Goal: Ask a question

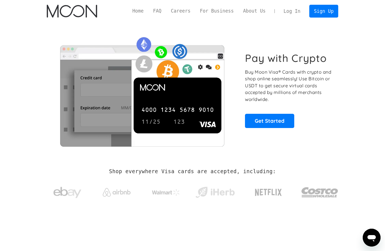
click at [294, 11] on link "Log In" at bounding box center [292, 11] width 26 height 12
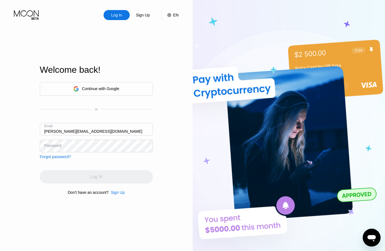
type input "robert.furman23@proton.me"
click at [52, 144] on div "Password" at bounding box center [52, 145] width 17 height 4
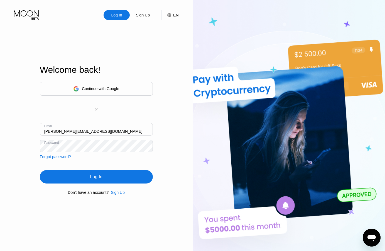
drag, startPoint x: 93, startPoint y: 175, endPoint x: 83, endPoint y: 130, distance: 46.4
click at [93, 175] on div "Log In" at bounding box center [96, 177] width 12 height 6
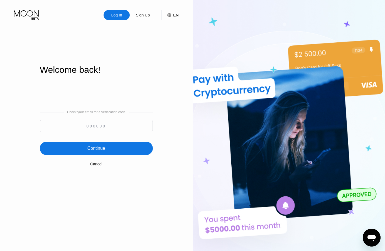
click at [95, 127] on input at bounding box center [96, 125] width 113 height 13
paste input "747678"
type input "747678"
click at [104, 150] on div "Continue" at bounding box center [96, 148] width 18 height 6
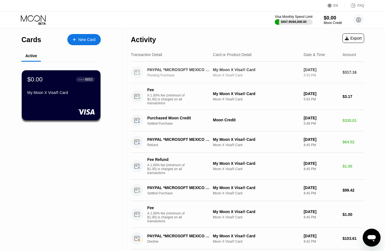
click at [231, 69] on div "My Moon X Visa® Card" at bounding box center [256, 69] width 86 height 4
click at [374, 235] on icon "Open messaging window" at bounding box center [372, 238] width 8 height 7
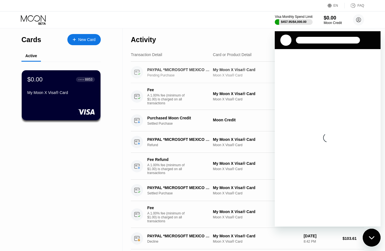
click at [231, 69] on div "My Moon X Visa® Card" at bounding box center [256, 69] width 86 height 4
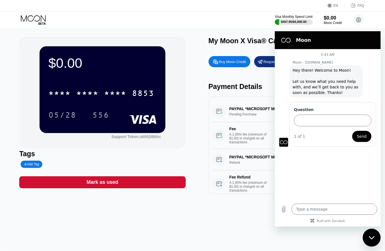
click at [371, 234] on div "Close messaging window" at bounding box center [371, 237] width 17 height 17
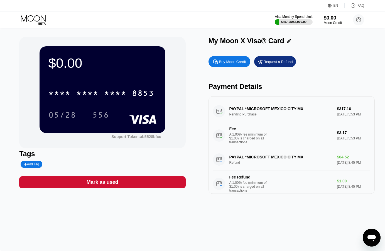
drag, startPoint x: 226, startPoint y: 109, endPoint x: 351, endPoint y: 112, distance: 124.2
click at [351, 112] on div "PAYPAL *MICROSOFT MEXICO CITY MX Pending Purchase $317.16 Aug 05, 2025 5:53 PM …" at bounding box center [291, 125] width 157 height 48
click at [346, 111] on div "PAYPAL *MICROSOFT MEXICO CITY MX Pending Purchase $317.16 Aug 05, 2025 5:53 PM …" at bounding box center [291, 125] width 157 height 48
click at [342, 109] on div "PAYPAL *MICROSOFT MEXICO CITY MX Pending Purchase $317.16 Aug 05, 2025 5:53 PM …" at bounding box center [291, 125] width 157 height 48
click at [251, 114] on div "PAYPAL *MICROSOFT MEXICO CITY MX Pending Purchase $317.16 Aug 05, 2025 5:53 PM …" at bounding box center [291, 125] width 157 height 48
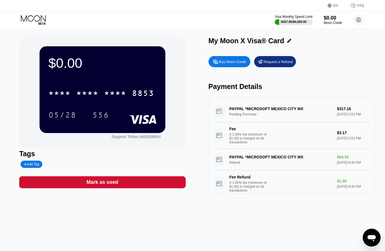
click at [371, 237] on icon "Open messaging window" at bounding box center [372, 238] width 8 height 7
type textarea "x"
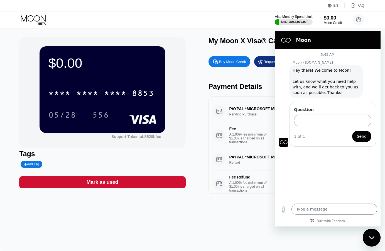
click at [312, 114] on input "Question" at bounding box center [332, 120] width 77 height 12
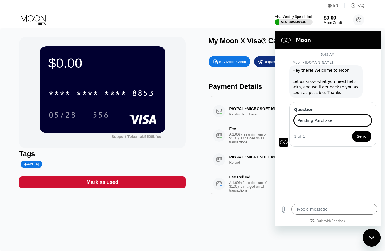
type input "Pending Purchase"
click at [362, 133] on span "Send" at bounding box center [362, 136] width 10 height 7
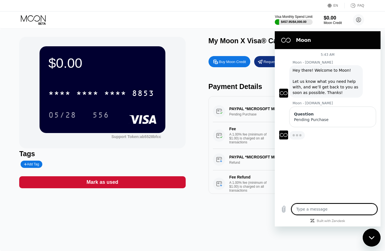
click at [309, 210] on textarea at bounding box center [334, 208] width 86 height 11
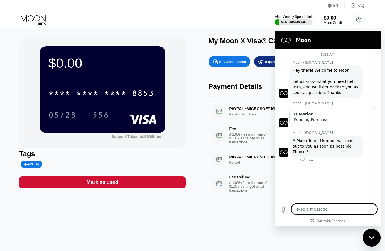
click at [369, 237] on icon "Close messaging window" at bounding box center [372, 238] width 6 height 4
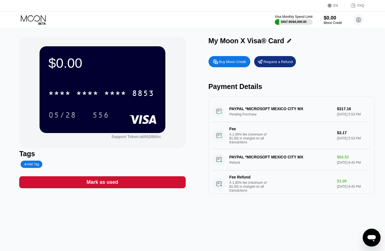
drag, startPoint x: 334, startPoint y: 110, endPoint x: 343, endPoint y: 113, distance: 9.9
click at [344, 111] on div "PAYPAL *MICROSOFT MEXICO CITY MX Pending Purchase $317.16 Aug 05, 2025 5:53 PM …" at bounding box center [291, 125] width 157 height 48
click at [372, 235] on icon "Open messaging window" at bounding box center [372, 238] width 8 height 7
type textarea "x"
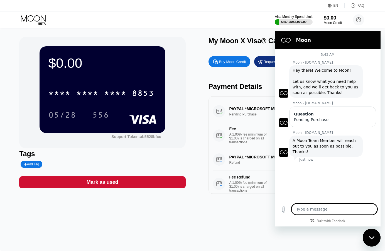
click at [332, 210] on textarea at bounding box center [334, 208] width 86 height 11
type textarea "H"
type textarea "x"
type textarea "He"
type textarea "x"
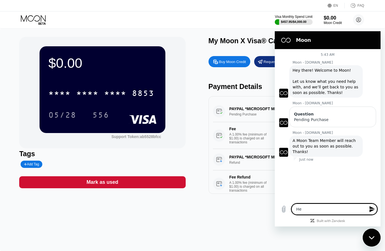
type textarea "Hel"
type textarea "x"
type textarea "Hell"
type textarea "x"
type textarea "Hello"
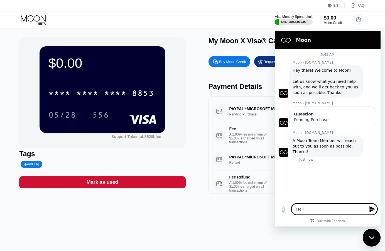
type textarea "x"
click at [372, 236] on icon "Close messaging window" at bounding box center [372, 238] width 6 height 4
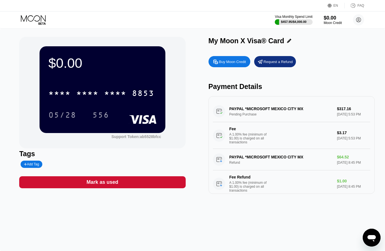
click at [371, 235] on icon "Open messaging window" at bounding box center [372, 238] width 8 height 7
type textarea "x"
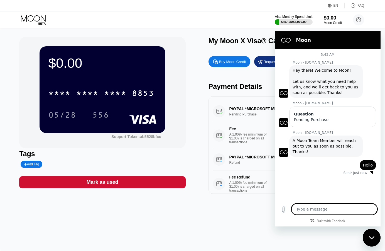
click at [322, 211] on textarea at bounding box center [334, 208] width 86 height 11
type textarea "I"
type textarea "x"
type textarea "I"
type textarea "x"
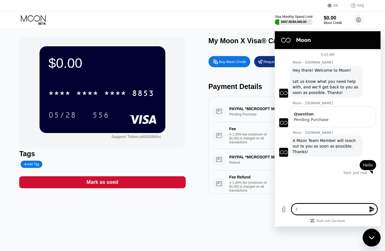
type textarea "I h"
type textarea "x"
type textarea "I ha"
type textarea "x"
type textarea "I hav"
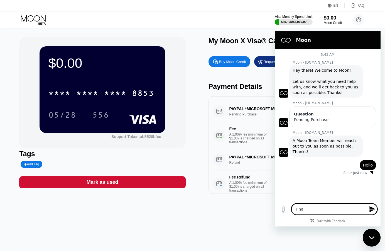
type textarea "x"
type textarea "I have"
type textarea "x"
type textarea "I have"
type textarea "x"
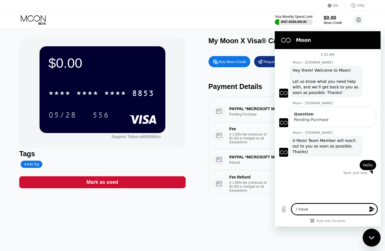
type textarea "I have a"
type textarea "x"
type textarea "I have a"
type textarea "x"
type textarea "I have a r"
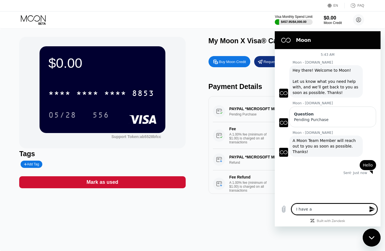
type textarea "x"
type textarea "I have a re"
type textarea "x"
type textarea "I have a req"
type textarea "x"
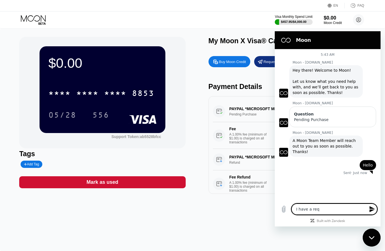
type textarea "I have a requ"
type textarea "x"
type textarea "I have a reque"
type textarea "x"
type textarea "I have a reques"
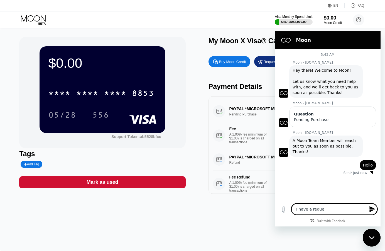
type textarea "x"
type textarea "I have a request"
type textarea "x"
type textarea "I have a request"
type textarea "x"
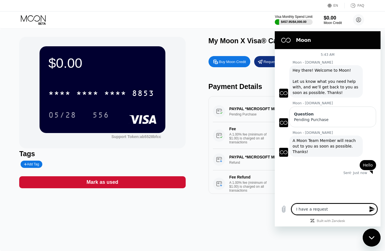
type textarea "I have a request o"
type textarea "x"
type textarea "I have a request of"
type textarea "x"
type textarea "I have a request of"
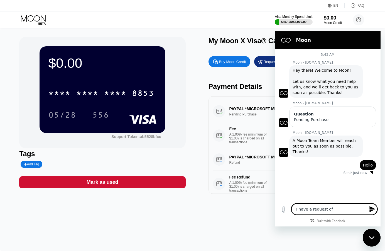
type textarea "x"
type textarea "I have a request of r"
type textarea "x"
type textarea "I have a request of re"
type textarea "x"
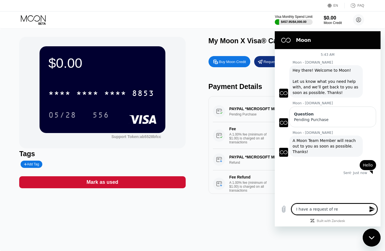
type textarea "I have a request of ref"
type textarea "x"
type textarea "I have a request of refu"
type textarea "x"
type textarea "I have a request of refun"
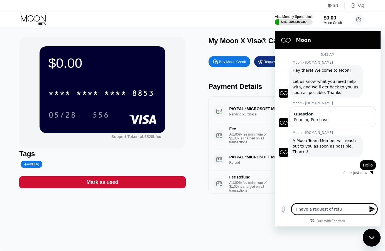
type textarea "x"
type textarea "I have a request of refund"
type textarea "x"
type textarea "I have a request of refund"
type textarea "x"
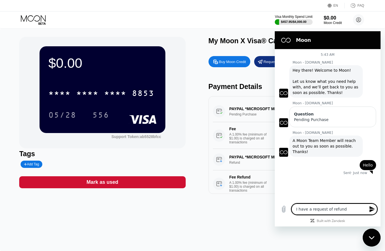
type textarea "I have a request of refund f"
type textarea "x"
type textarea "I have a request of refund fr"
type textarea "x"
type textarea "I have a request of refund fro"
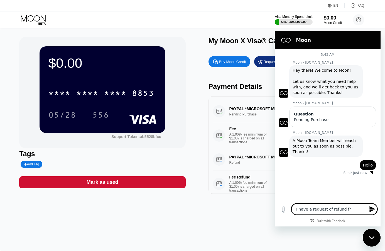
type textarea "x"
type textarea "I have a request of refund from"
type textarea "x"
type textarea "I have a request of refund from"
type textarea "x"
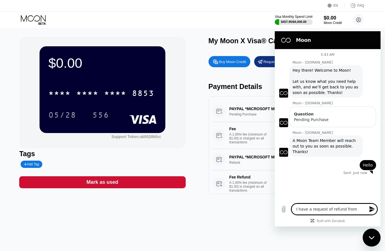
type textarea "I have a request of refund from 2"
type textarea "x"
type textarea "I have a request of refund from 2"
type textarea "x"
type textarea "I have a request of refund from 2 w"
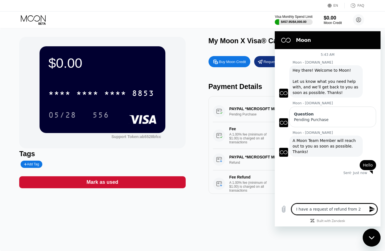
type textarea "x"
type textarea "I have a request of refund from 2 we"
type textarea "x"
type textarea "I have a request of refund from 2 wee"
type textarea "x"
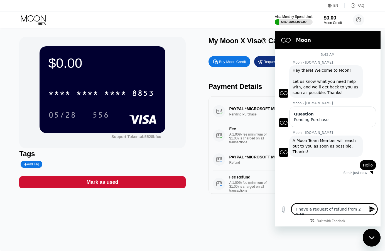
type textarea "I have a request of refund from 2 week"
type textarea "x"
type textarea "I have a request of refund from 2 weeks"
type textarea "x"
type textarea "I have a request of refund from 2 weeks,"
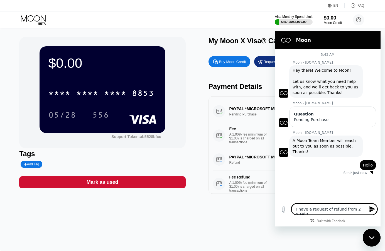
type textarea "x"
type textarea "I have a request of refund from 2 weeks,"
type textarea "x"
type textarea "I have a request of refund from 2 weeks, y"
type textarea "x"
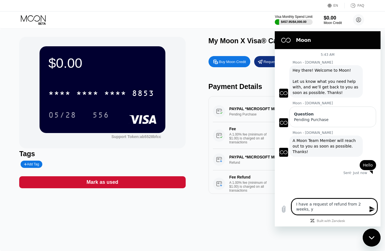
type textarea "I have a request of refund from 2 weeks, yo"
type textarea "x"
type textarea "I have a request of refund from 2 weeks, you"
type textarea "x"
type textarea "I have a request of refund from 2 weeks, you"
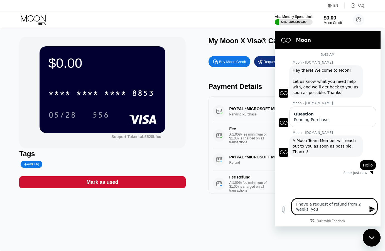
type textarea "x"
type textarea "I have a request of refund from 2 weeks, you d"
type textarea "x"
type textarea "I have a request of refund from 2 weeks, you di"
type textarea "x"
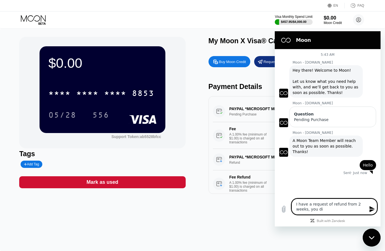
type textarea "I have a request of refund from 2 weeks, you did"
type textarea "x"
type textarea "I have a request of refund from 2 weeks, you did"
type textarea "x"
type textarea "I have a request of refund from 2 weeks, you did n"
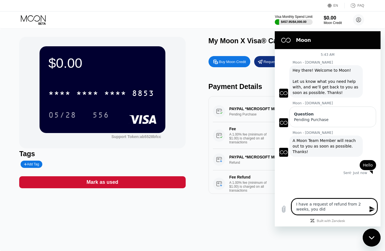
type textarea "x"
type textarea "I have a request of refund from 2 weeks, you did no"
type textarea "x"
type textarea "I have a request of refund from 2 weeks, you did not"
type textarea "x"
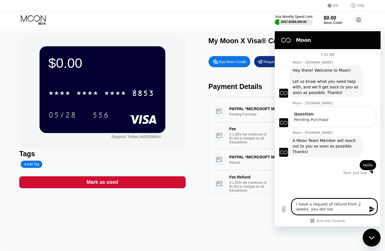
type textarea "I have a request of refund from 2 weeks, you did not"
type textarea "x"
type textarea "I have a request of refund from 2 weeks, you did not s"
type textarea "x"
type textarea "I have a request of refund from 2 weeks, you did not se"
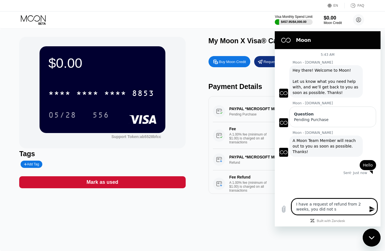
type textarea "x"
type textarea "I have a request of refund from 2 weeks, you did not sen"
type textarea "x"
type textarea "I have a request of refund from 2 weeks, you did not send"
type textarea "x"
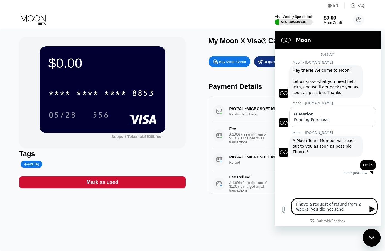
type textarea "I have a request of refund from 2 weeks, you did not send"
type textarea "x"
type textarea "I have a request of refund from 2 weeks, you did not send i"
type textarea "x"
type textarea "I have a request of refund from 2 weeks, you did not send it"
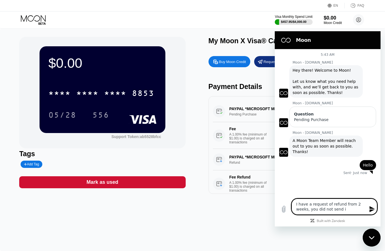
type textarea "x"
type textarea "I have a request of refund from 2 weeks, you did not send it"
type textarea "x"
type textarea "I have a request of refund from 2 weeks, you did not send it n"
type textarea "x"
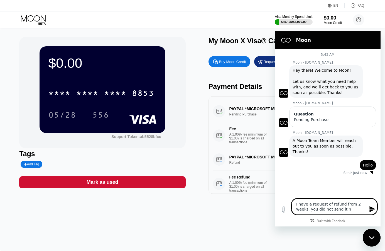
type textarea "I have a request of refund from 2 weeks, you did not send it no"
type textarea "x"
type textarea "I have a request of refund from 2 weeks, you did not send it not"
type textarea "x"
type textarea "I have a request of refund from 2 weeks, you did not send it noth"
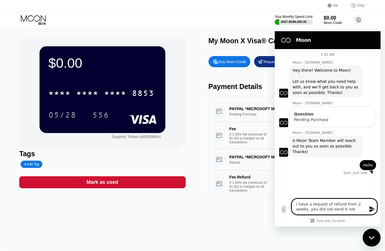
type textarea "x"
type textarea "I have a request of refund from 2 weeks, you did not send it nothi"
type textarea "x"
type textarea "I have a request of refund from 2 weeks, you did not send it nothin"
type textarea "x"
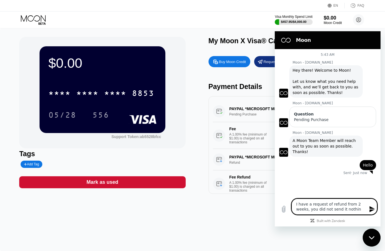
type textarea "I have a request of refund from 2 weeks, you did not send it nothing"
type textarea "x"
type textarea "I have a request of refund from 2 weeks, you did not send it nothing"
type textarea "x"
type textarea "I have a request of refund from 2 weeks, you did not send it nothing t"
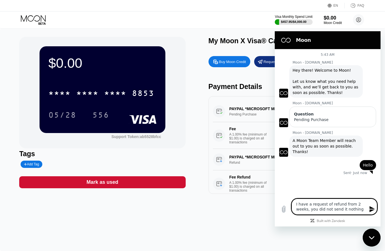
type textarea "x"
type textarea "I have a request of refund from 2 weeks, you did not send it nothing to"
type textarea "x"
type textarea "I have a request of refund from 2 weeks, you did not send it nothing to"
type textarea "x"
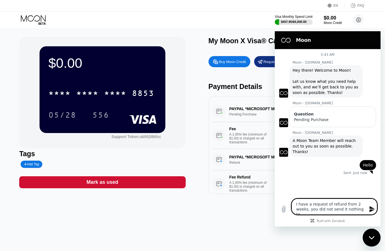
type textarea "I have a request of refund from 2 weeks, you did not send it nothing to m"
type textarea "x"
type textarea "I have a request of refund from 2 weeks, you did not send it nothing to my"
type textarea "x"
type textarea "I have a request of refund from 2 weeks, you did not send it nothing to my"
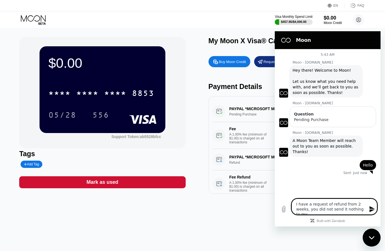
type textarea "x"
type textarea "I have a request of refund from 2 weeks, you did not send it nothing to my B"
type textarea "x"
type textarea "I have a request of refund from 2 weeks, you did not send it nothing to my BT"
type textarea "x"
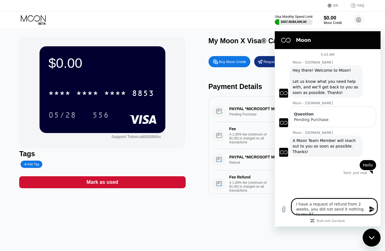
type textarea "I have a request of refund from 2 weeks, you did not send it nothing to my BTC"
type textarea "x"
type textarea "I have a request of refund from 2 weeks, you did not send it nothing to my BTC"
type textarea "x"
type textarea "I have a request of refund from 2 weeks, you did not send it nothing to my BTC w"
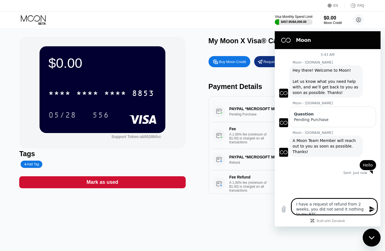
type textarea "x"
type textarea "I have a request of refund from 2 weeks, you did not send it nothing to my BTC …"
type textarea "x"
type textarea "I have a request of refund from 2 weeks, you did not send it nothing to my BTC …"
type textarea "x"
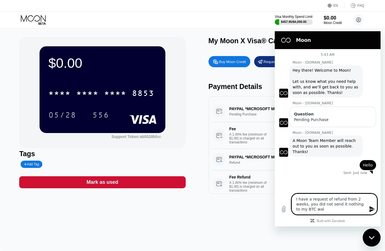
type textarea "I have a request of refund from 2 weeks, you did not send it nothing to my BTC …"
type textarea "x"
type textarea "I have a request of refund from 2 weeks, you did not send it nothing to my BTC …"
type textarea "x"
type textarea "I have a request of refund from 2 weeks, you did not send it nothing to my BTC …"
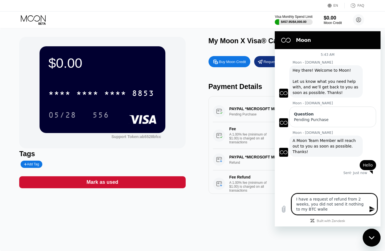
type textarea "x"
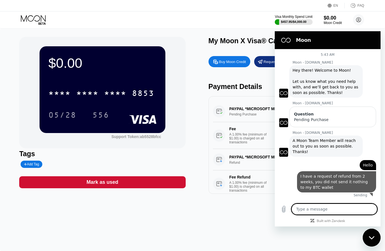
type textarea "x"
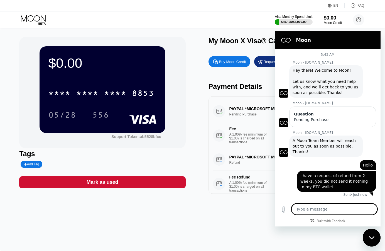
type textarea "I"
type textarea "x"
type textarea "I"
type textarea "x"
type textarea "I h"
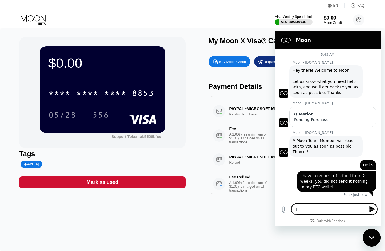
type textarea "x"
type textarea "I ha"
type textarea "x"
type textarea "I hav"
type textarea "x"
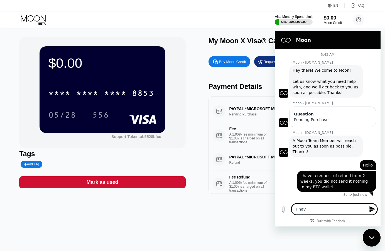
type textarea "I have"
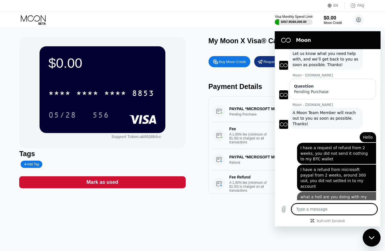
scroll to position [30, 0]
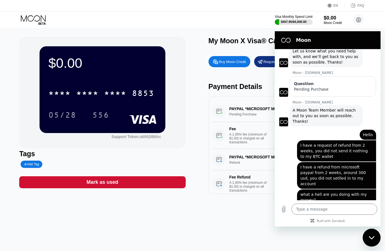
click at [369, 236] on icon "Close messaging window" at bounding box center [372, 238] width 6 height 4
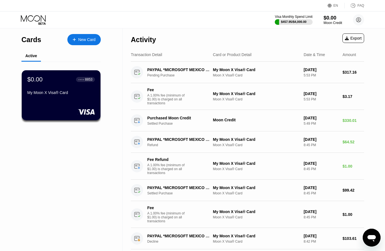
click at [330, 18] on div "$0.00" at bounding box center [333, 18] width 19 height 6
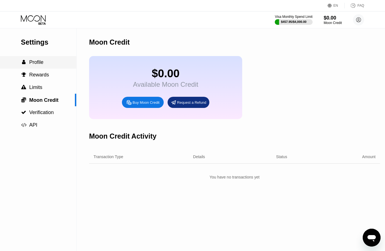
click at [39, 63] on span "Profile" at bounding box center [36, 62] width 14 height 6
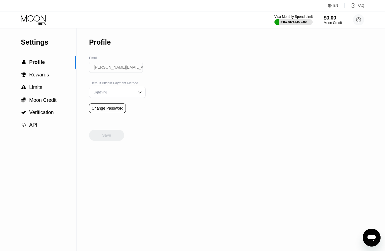
click at [300, 20] on div "$457.95 / $4,000.00" at bounding box center [294, 21] width 26 height 3
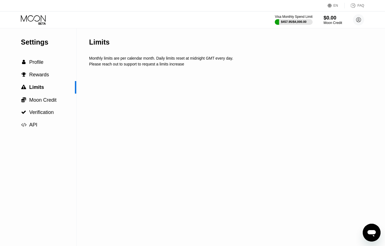
click at [331, 19] on div "$0.00" at bounding box center [333, 18] width 19 height 6
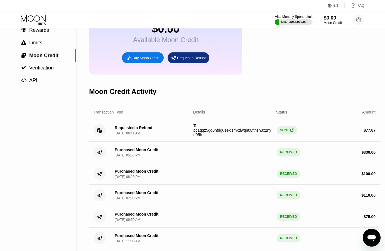
scroll to position [57, 0]
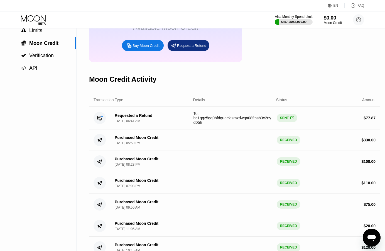
click at [369, 240] on icon "Open messaging window" at bounding box center [372, 237] width 10 height 10
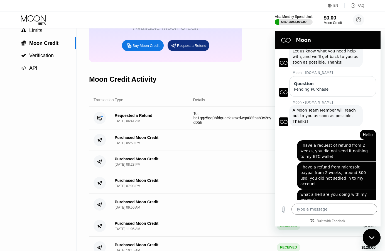
click at [374, 239] on icon "Close messaging window" at bounding box center [372, 238] width 6 height 4
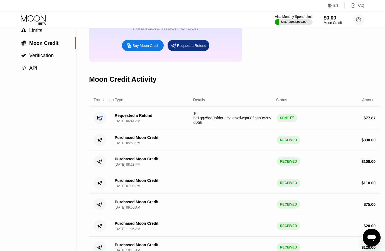
click at [291, 120] on span "" at bounding box center [291, 118] width 3 height 4
click at [370, 233] on icon "Open messaging window" at bounding box center [372, 237] width 10 height 10
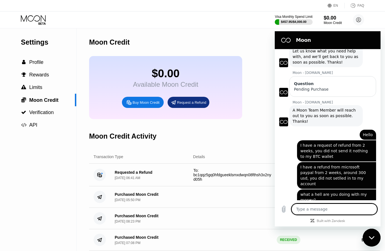
scroll to position [114, 0]
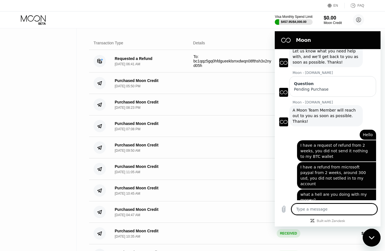
click at [374, 235] on div "Close messaging window" at bounding box center [371, 237] width 17 height 17
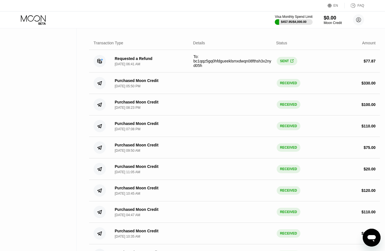
scroll to position [0, 0]
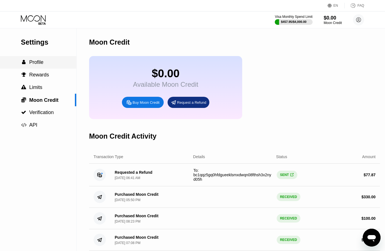
click at [40, 62] on span "Profile" at bounding box center [36, 62] width 14 height 6
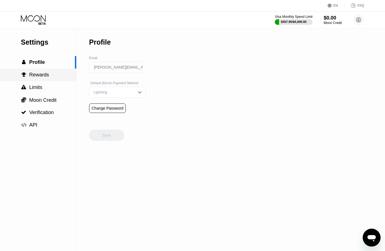
click at [40, 77] on span "Rewards" at bounding box center [39, 75] width 20 height 6
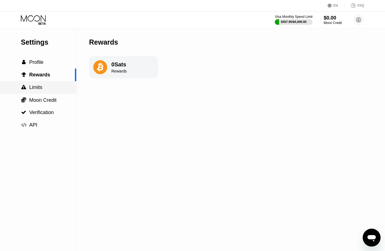
click at [36, 90] on span "Limits" at bounding box center [35, 87] width 13 height 6
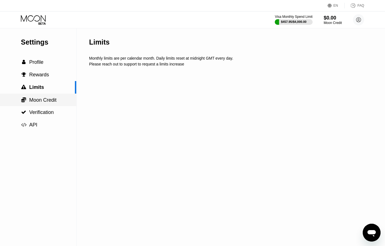
click at [42, 102] on span "Moon Credit" at bounding box center [42, 100] width 27 height 6
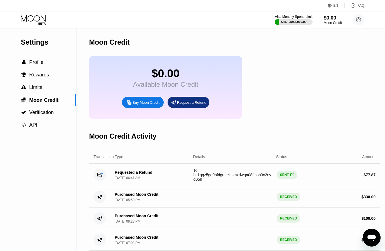
click at [372, 237] on icon "Open messaging window" at bounding box center [372, 238] width 8 height 7
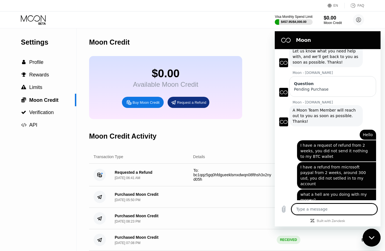
drag, startPoint x: 371, startPoint y: 237, endPoint x: 725, endPoint y: 457, distance: 416.7
click at [371, 237] on icon "Close messaging window" at bounding box center [372, 237] width 6 height 3
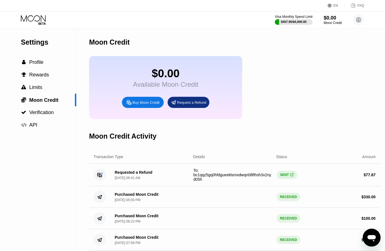
click at [373, 237] on icon "Open messaging window" at bounding box center [372, 238] width 8 height 7
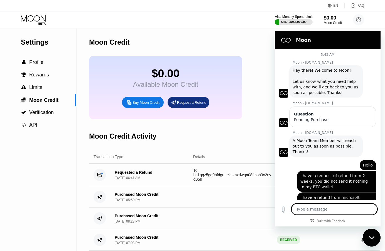
scroll to position [22, 0]
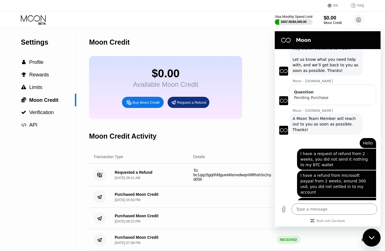
click at [371, 236] on icon "Close messaging window" at bounding box center [372, 238] width 6 height 4
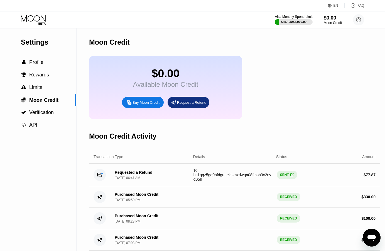
scroll to position [0, 0]
type textarea "x"
